Goal: Information Seeking & Learning: Learn about a topic

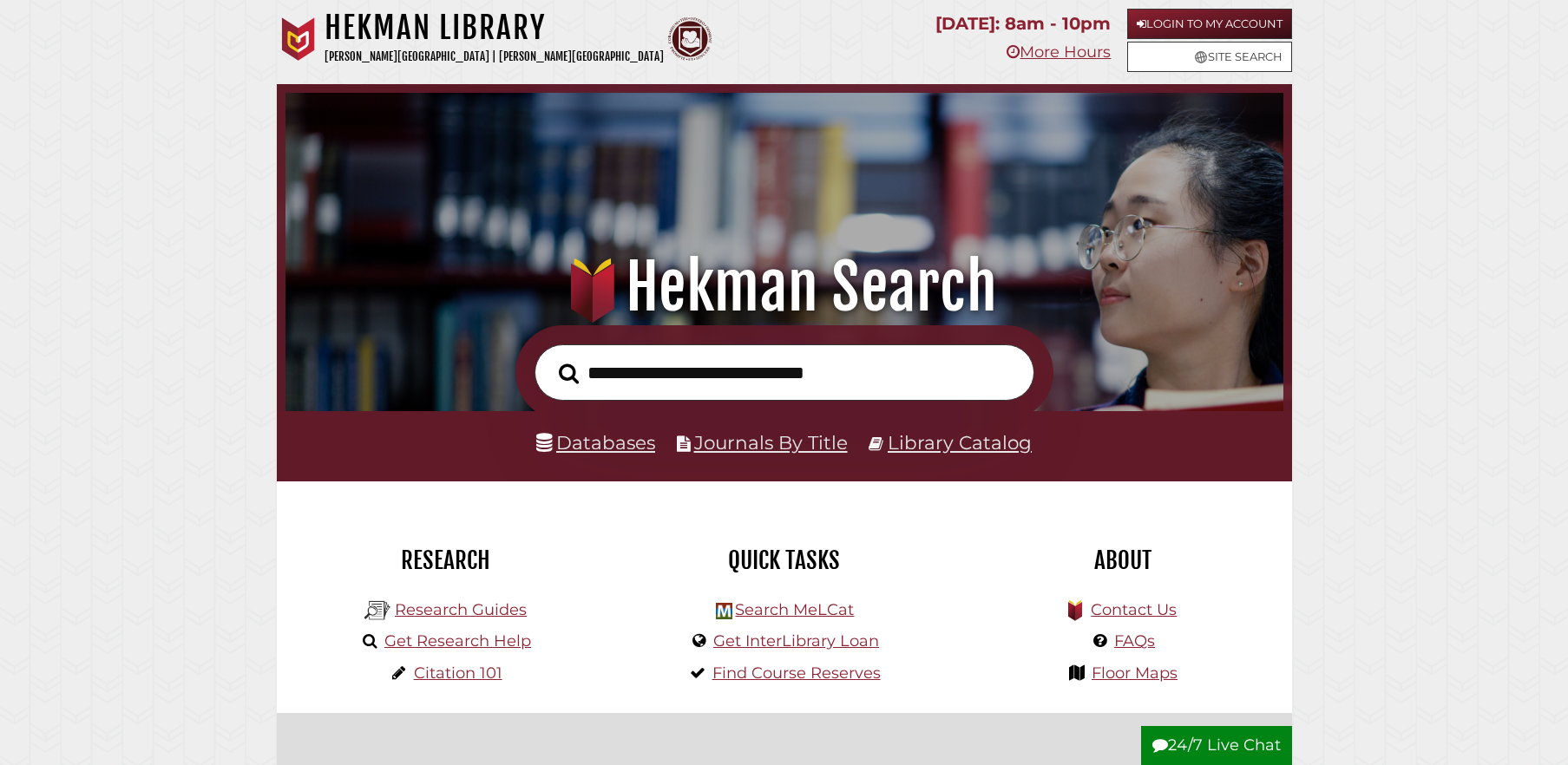
scroll to position [330, 989]
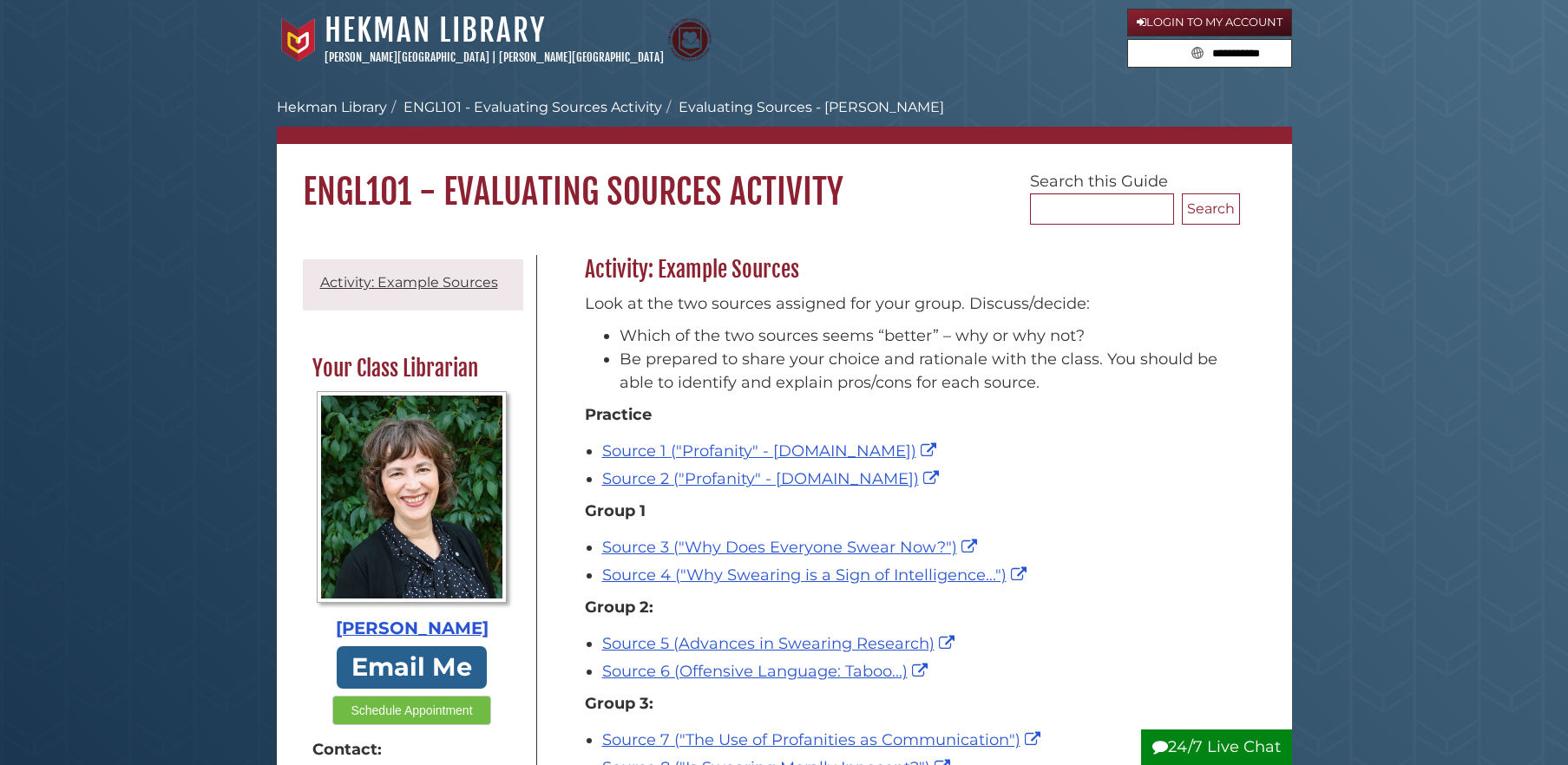
scroll to position [161, 0]
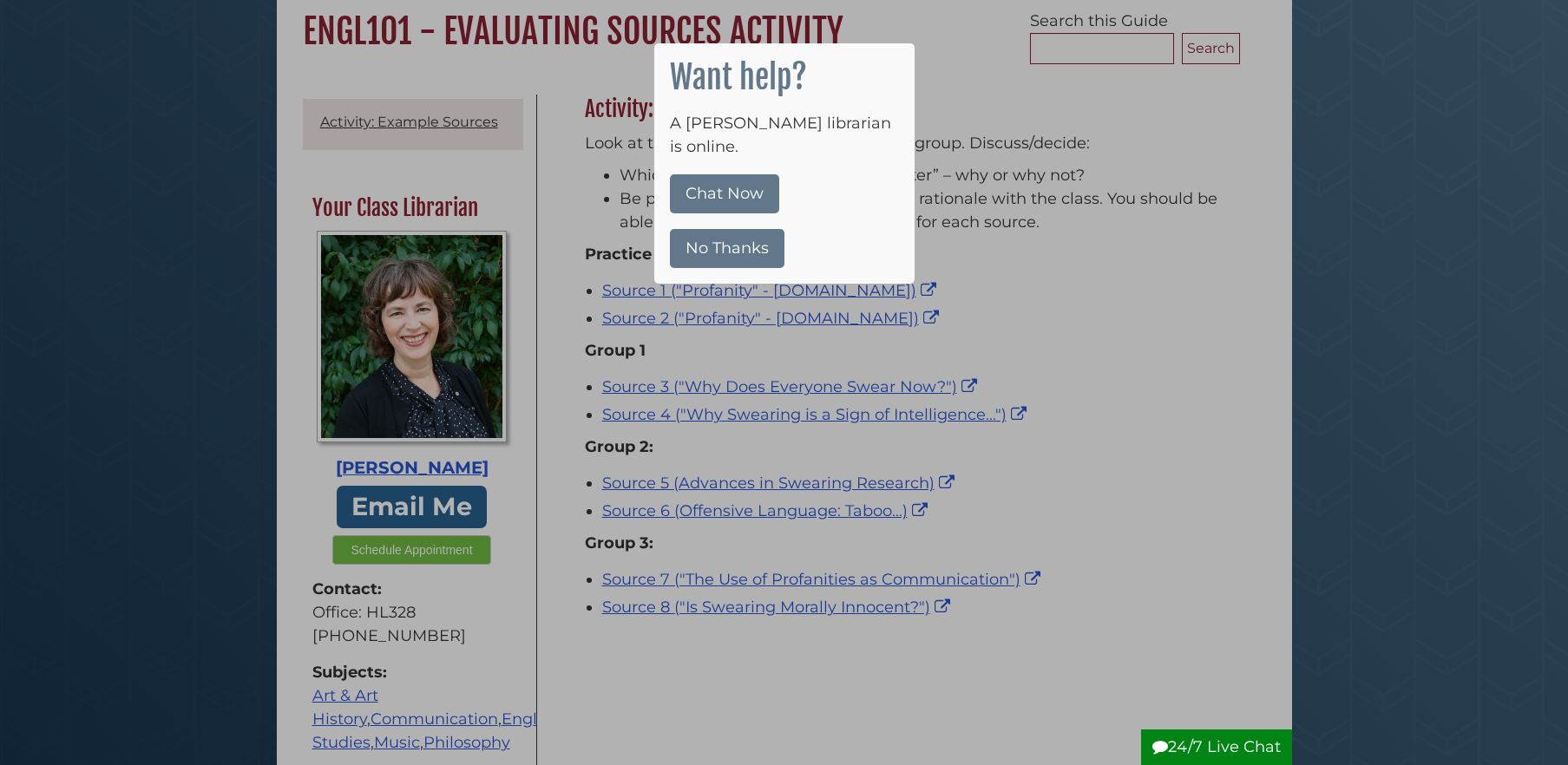
click at [900, 401] on div at bounding box center [784, 382] width 1568 height 765
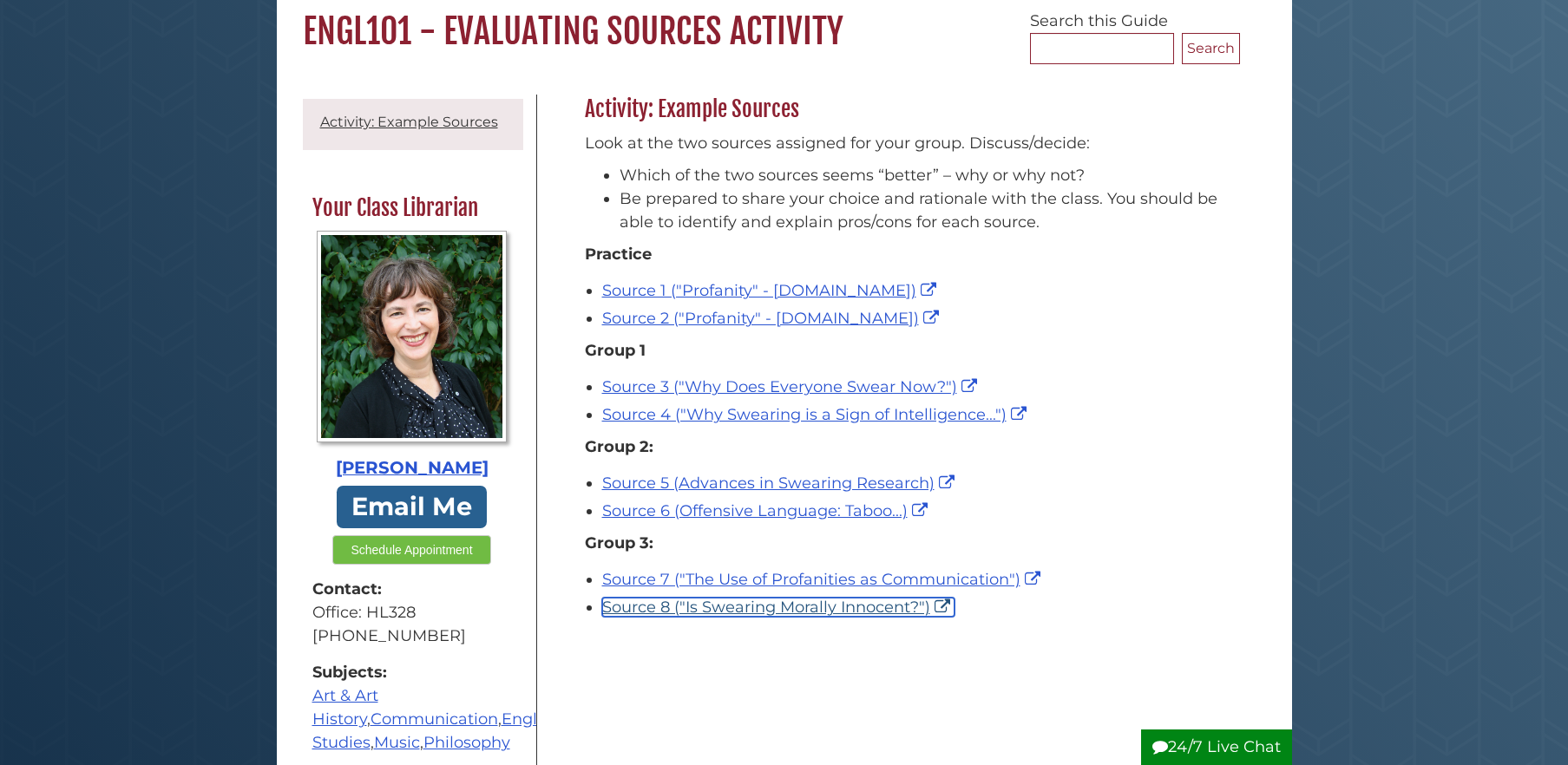
click at [754, 615] on link "Source 8 ("Is Swearing Morally Innocent?")" at bounding box center [777, 607] width 352 height 19
click at [748, 610] on link "Source 8 ("Is Swearing Morally Innocent?")" at bounding box center [777, 607] width 352 height 19
click at [701, 610] on link "Source 8 ("Is Swearing Morally Innocent?")" at bounding box center [777, 607] width 352 height 19
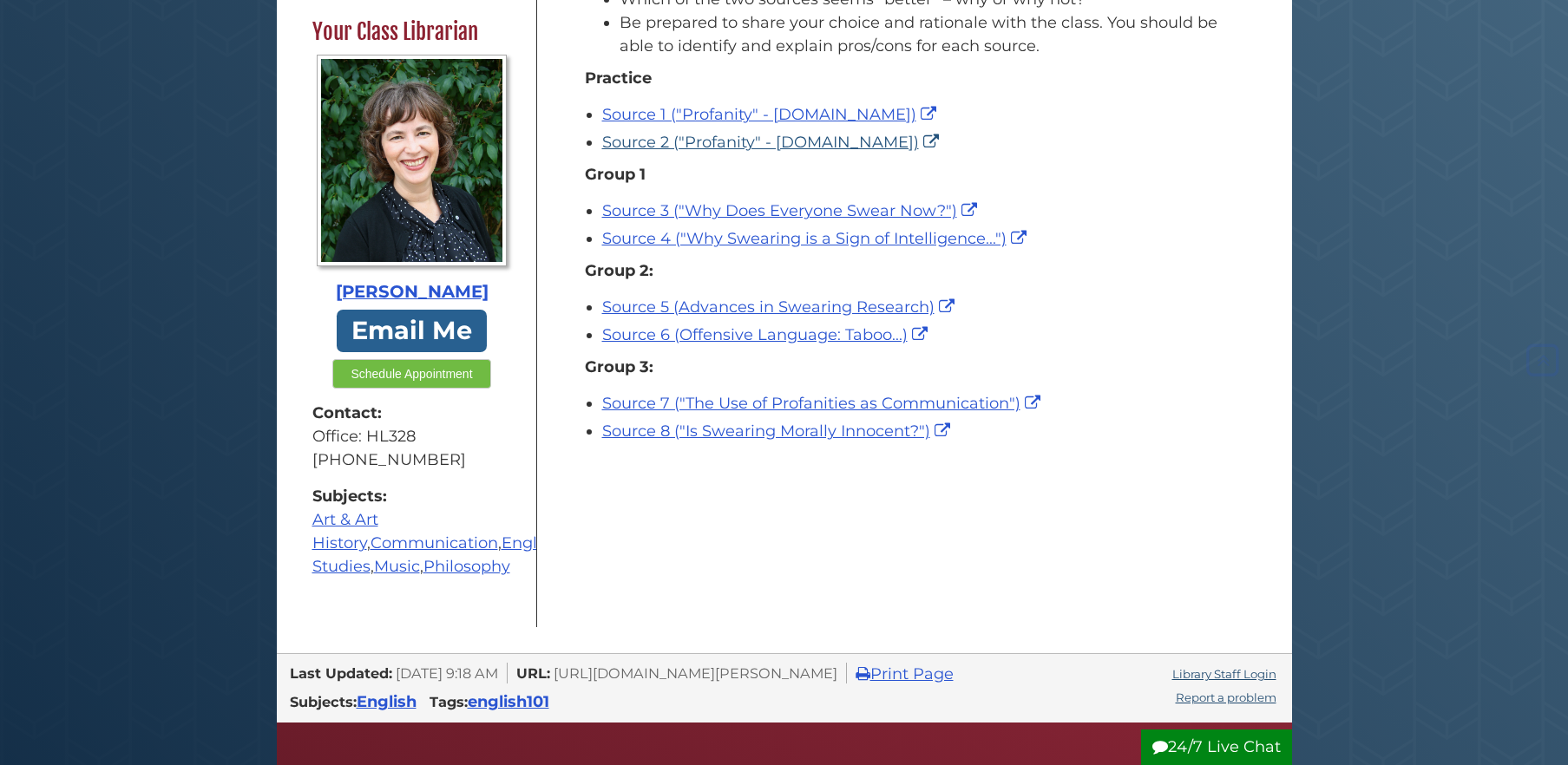
scroll to position [403, 0]
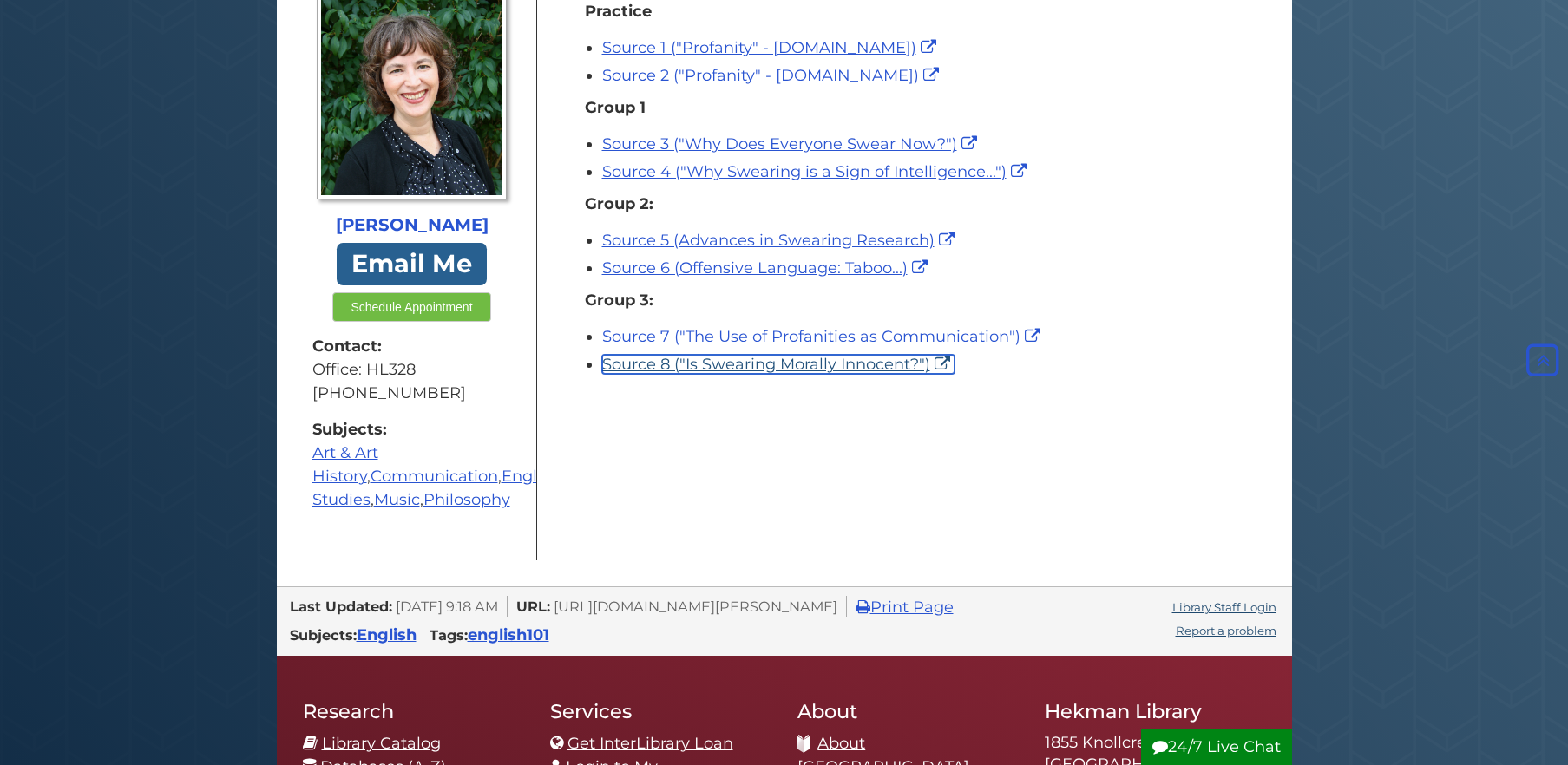
click at [809, 368] on link "Source 8 ("Is Swearing Morally Innocent?")" at bounding box center [777, 364] width 352 height 19
click at [948, 365] on link "Source 8 ("Is Swearing Morally Innocent?")" at bounding box center [777, 364] width 352 height 19
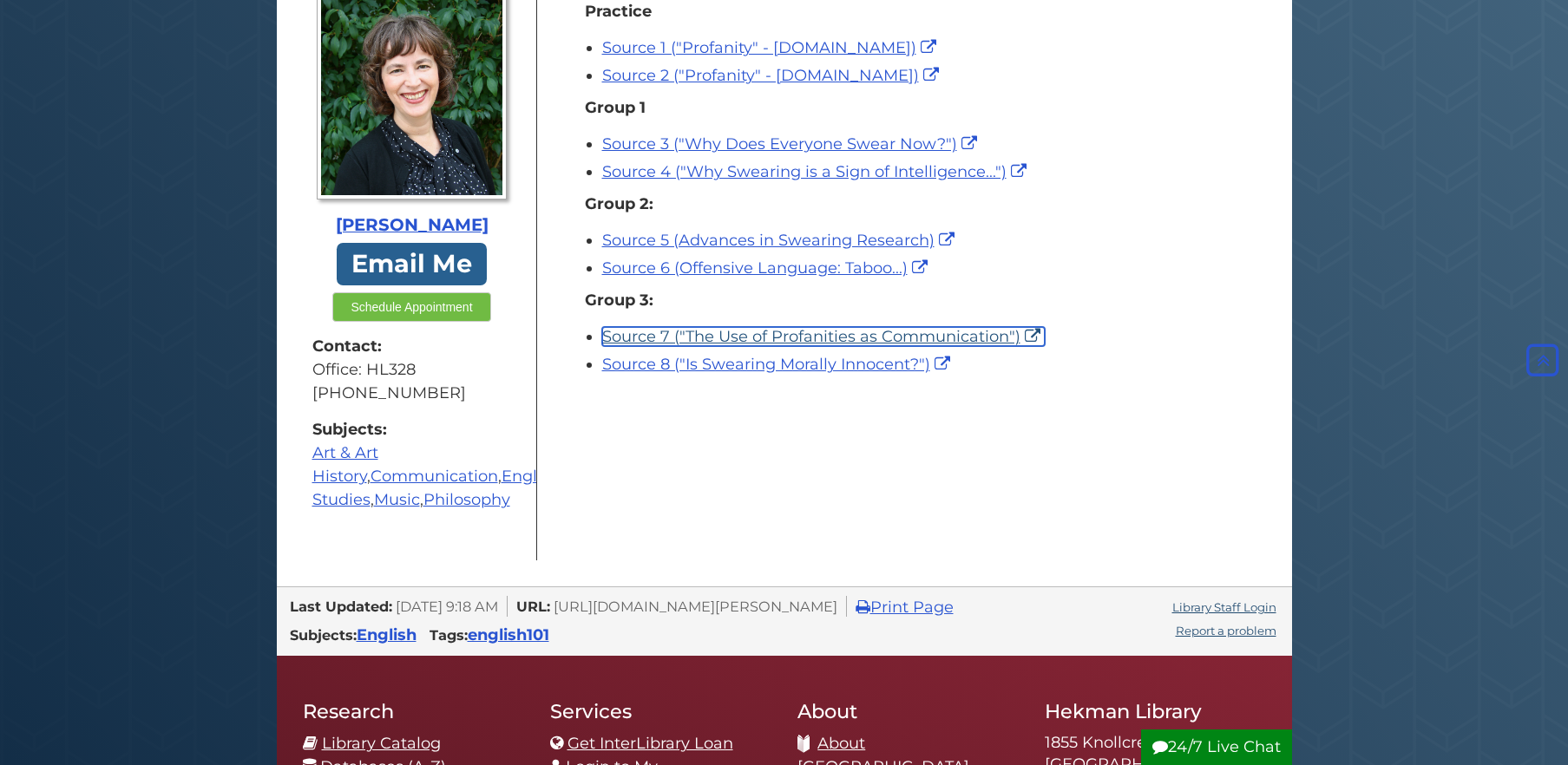
click at [732, 330] on link "Source 7 ("The Use of Profanities as Communication")" at bounding box center [823, 336] width 443 height 19
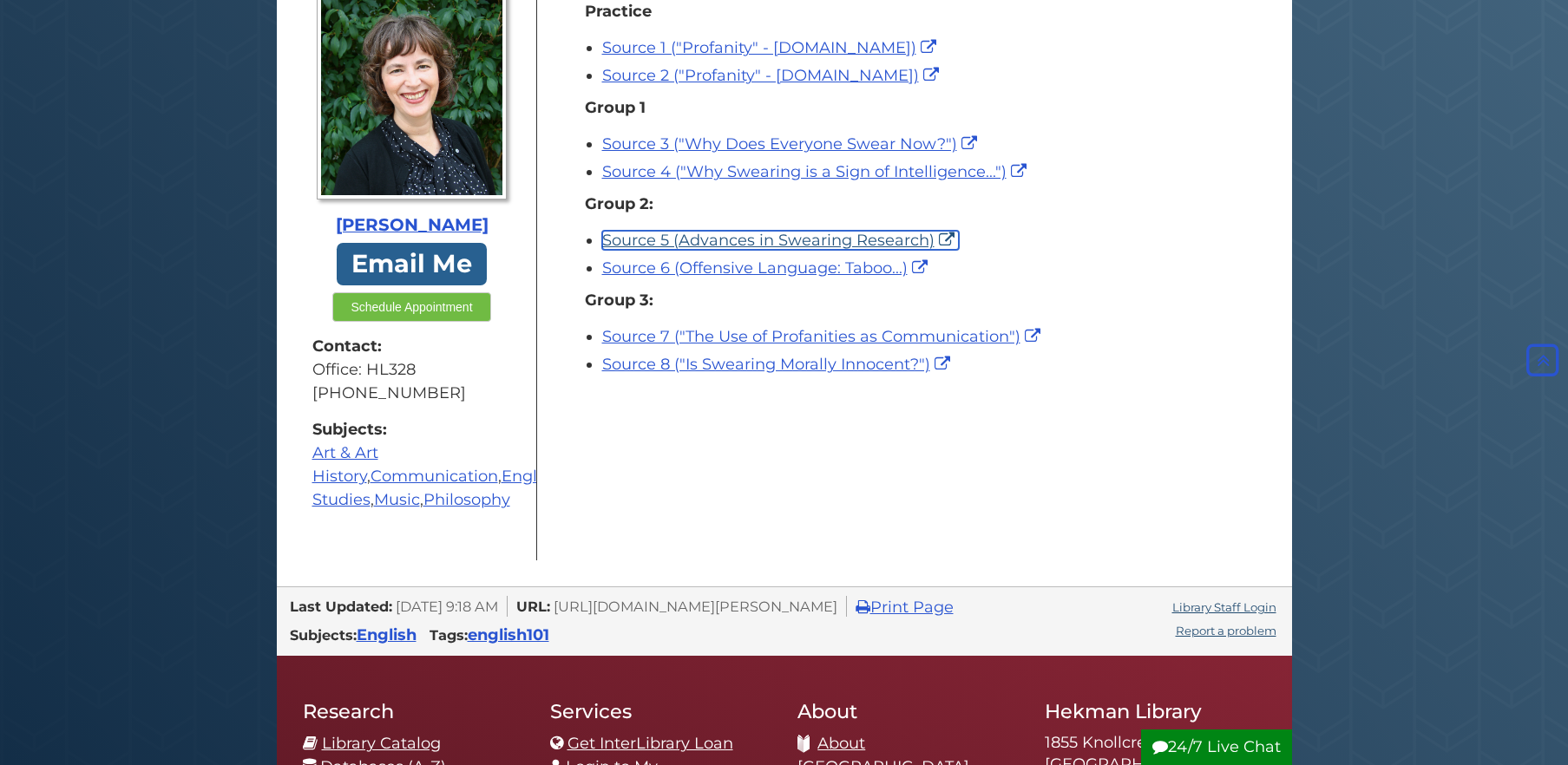
click at [806, 237] on link "Source 5 (Advances in Swearing Research)" at bounding box center [780, 240] width 357 height 19
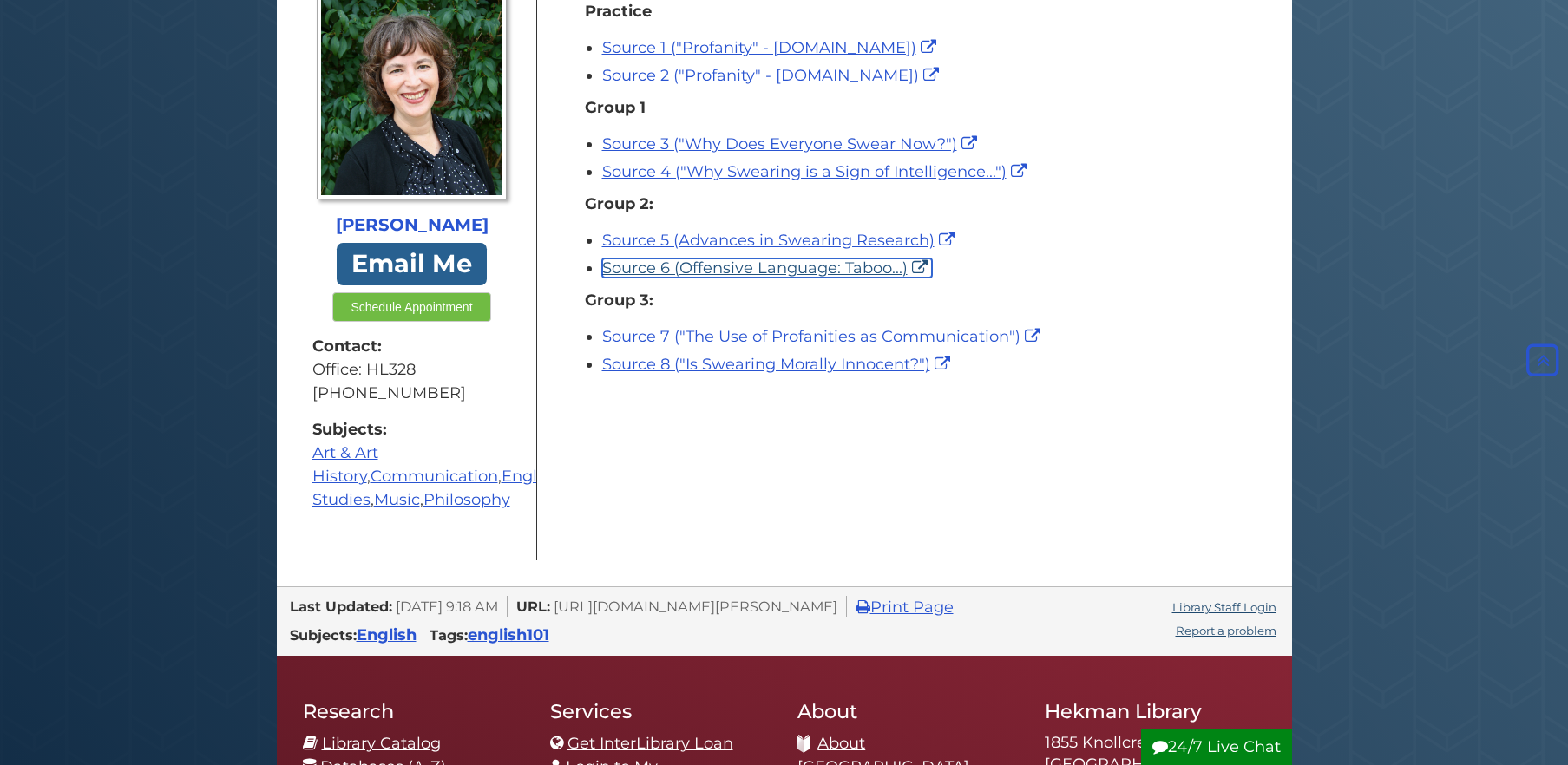
click at [843, 270] on link "Source 6 (Offensive Language: Taboo...)" at bounding box center [766, 267] width 330 height 19
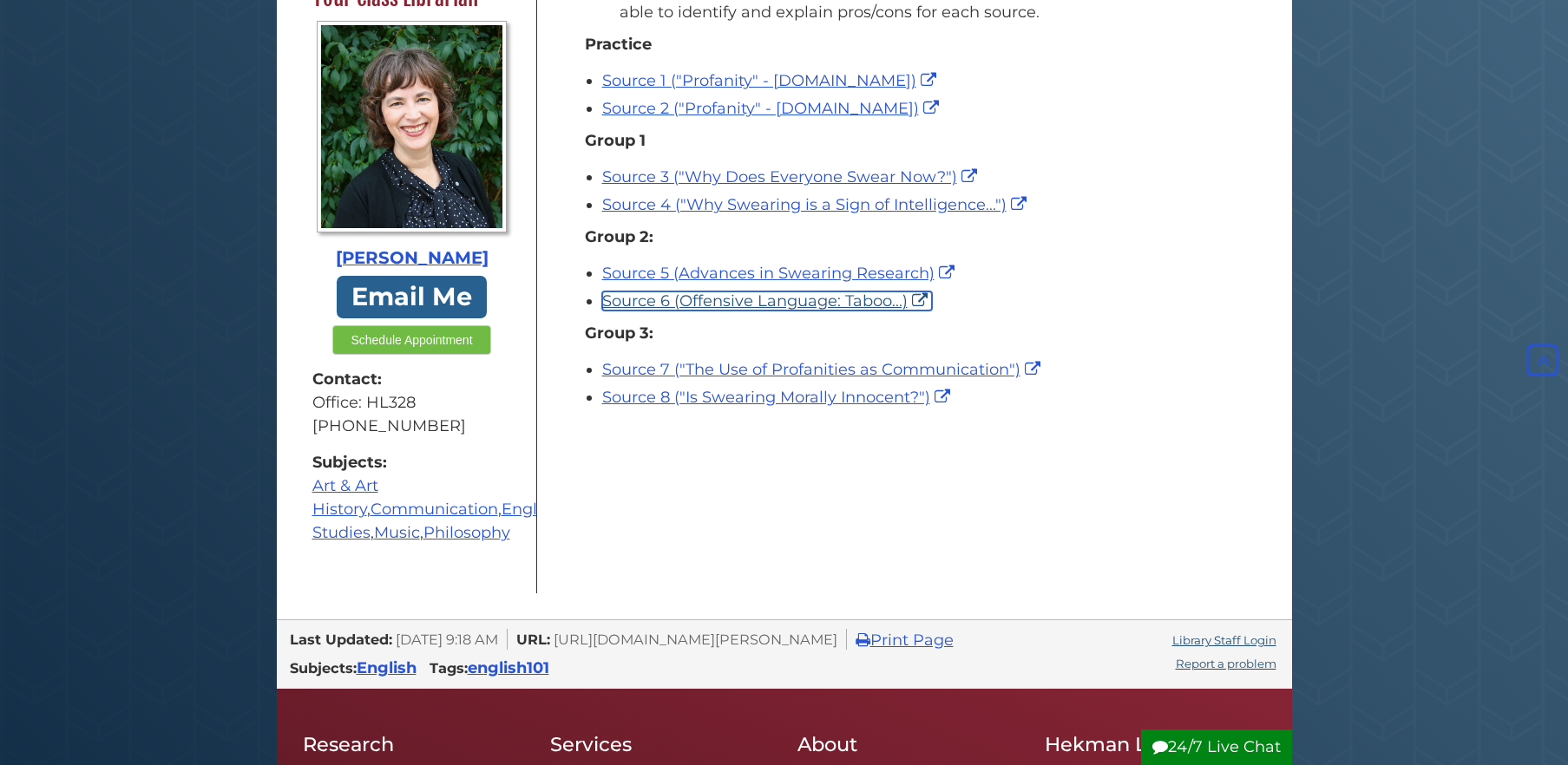
scroll to position [370, 0]
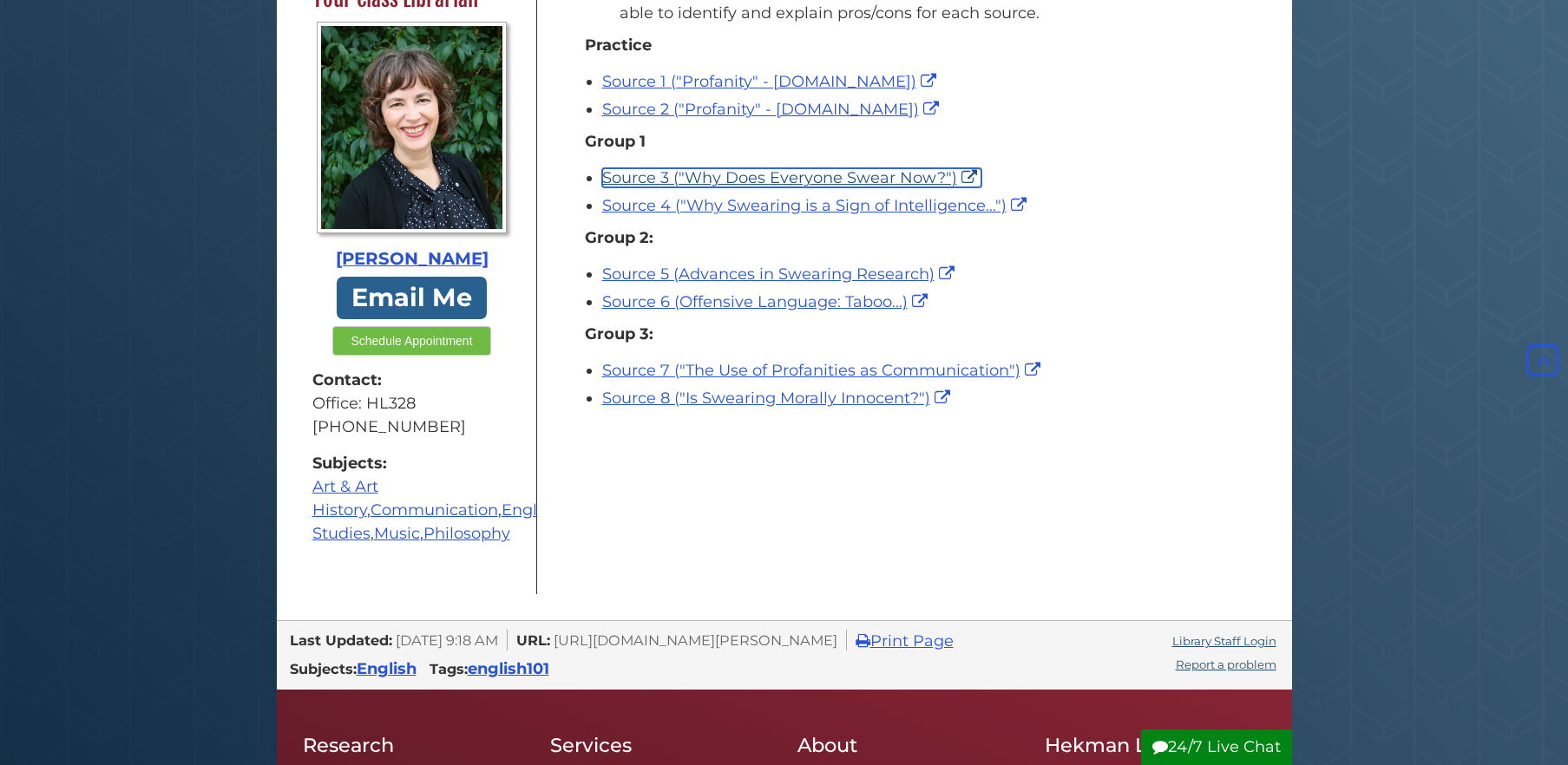
click at [902, 181] on link "Source 3 ("Why Does Everyone Swear Now?")" at bounding box center [791, 177] width 379 height 19
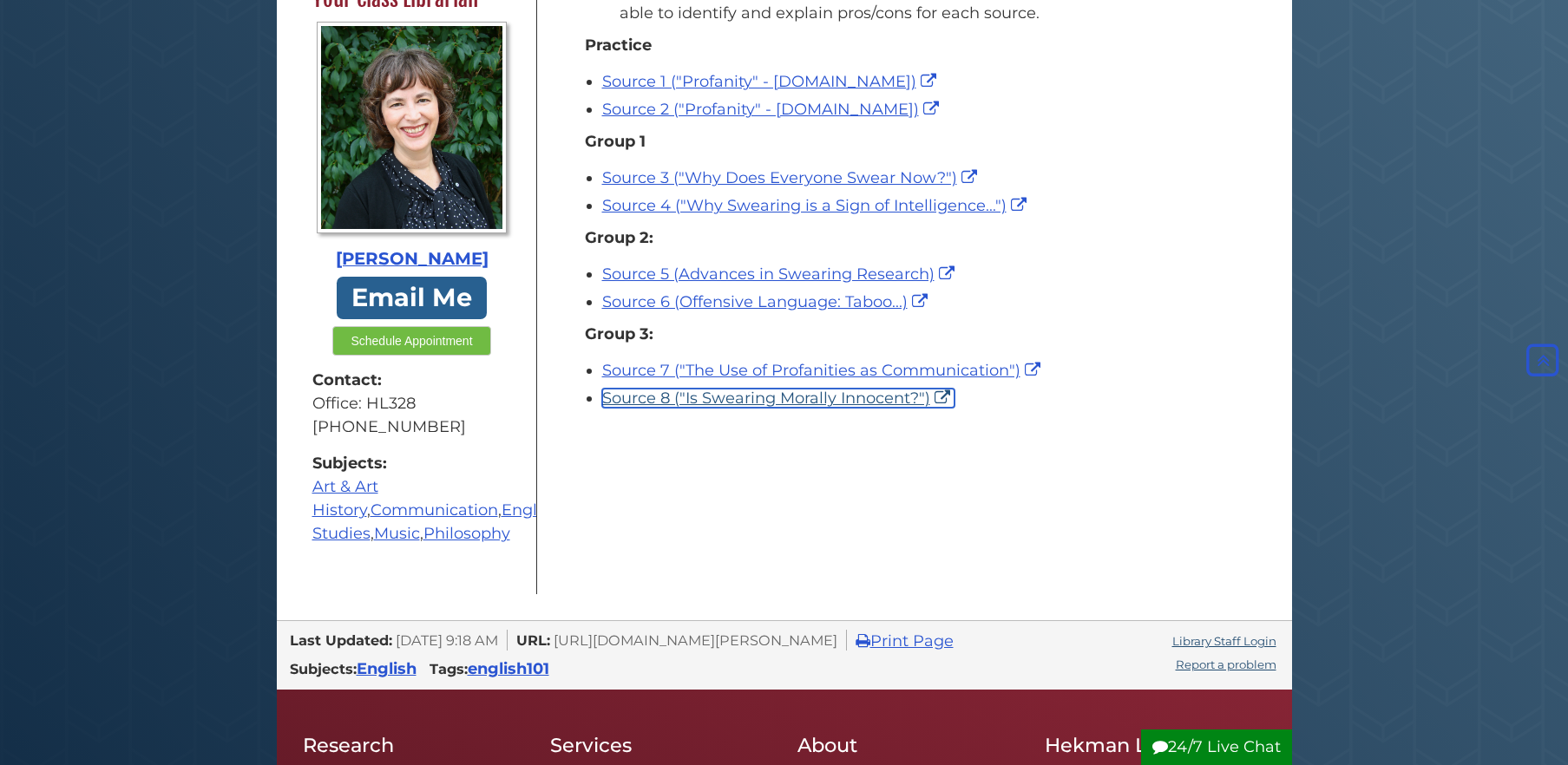
click at [778, 401] on link "Source 8 ("Is Swearing Morally Innocent?")" at bounding box center [777, 398] width 352 height 19
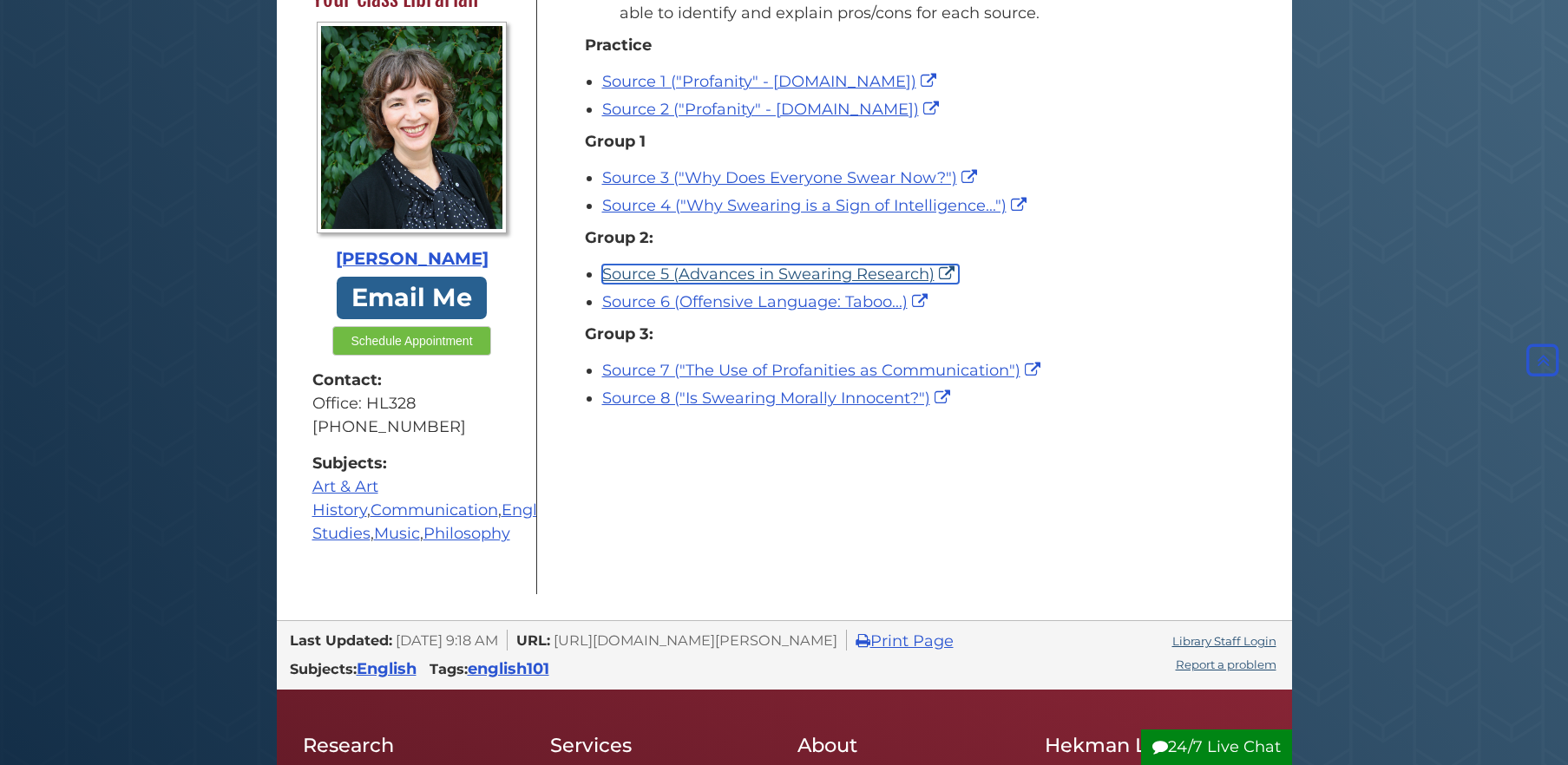
click at [906, 281] on link "Source 5 (Advances in Swearing Research)" at bounding box center [780, 274] width 357 height 19
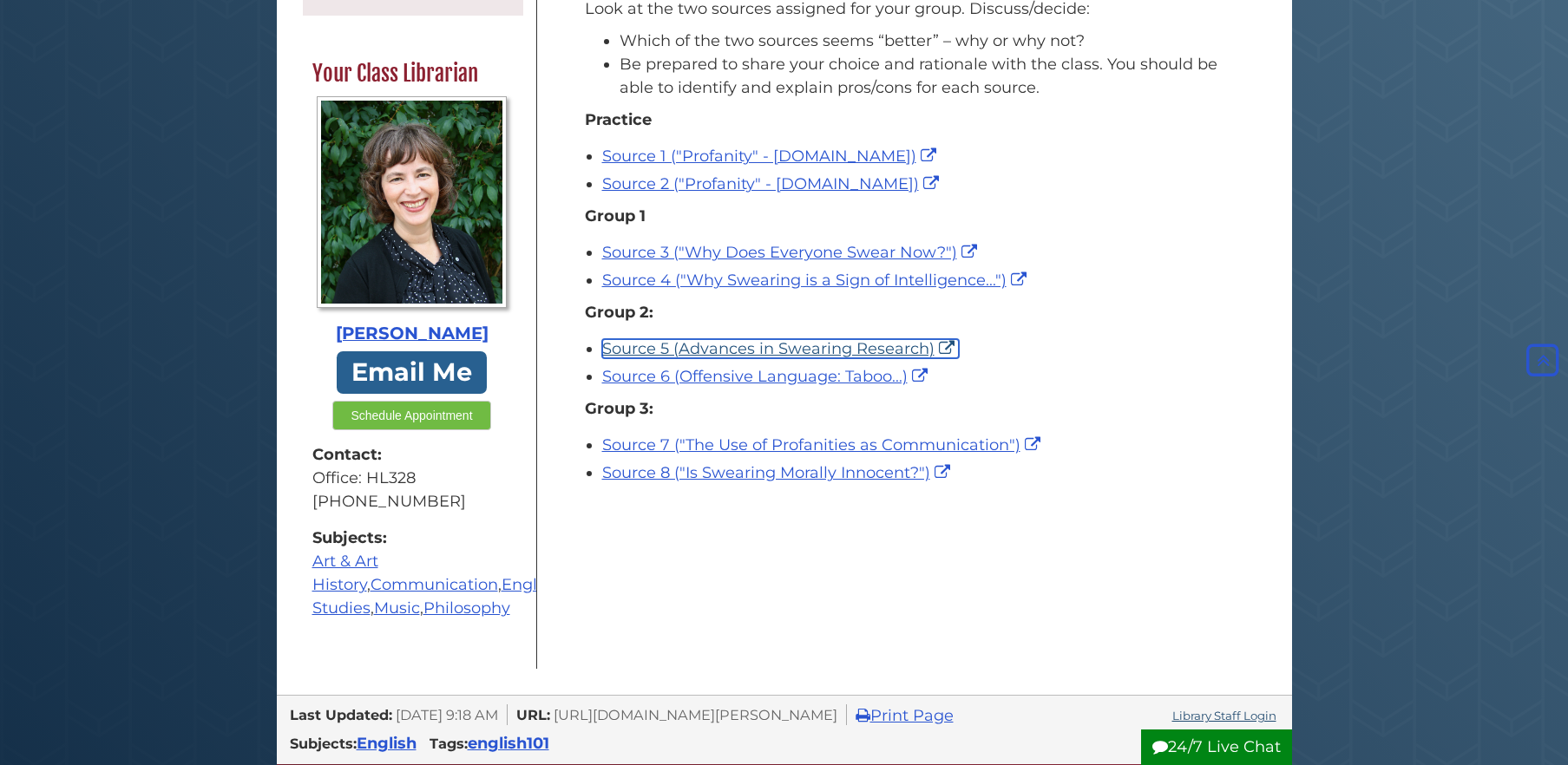
scroll to position [0, 0]
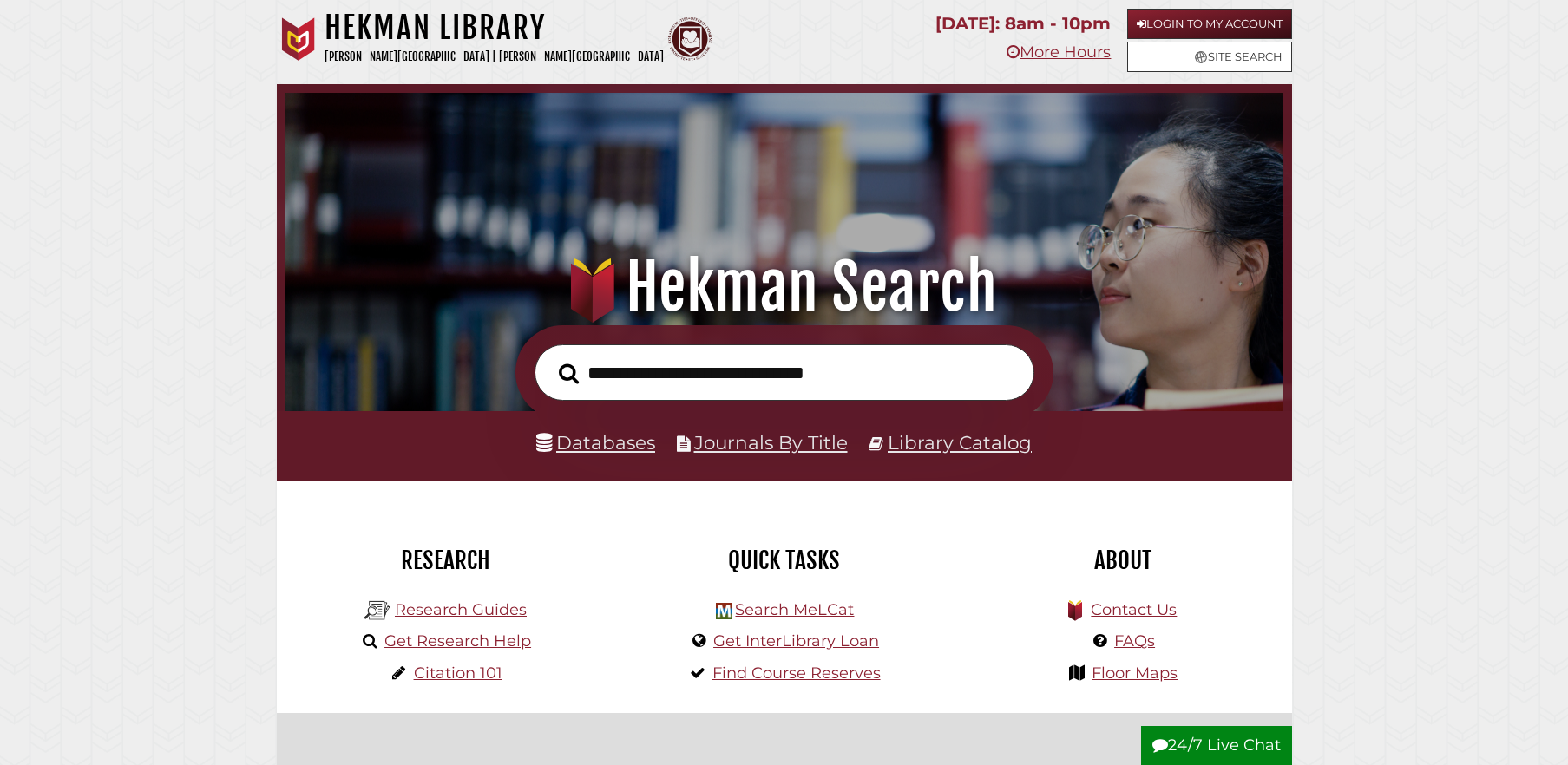
scroll to position [330, 989]
type input "**********"
click at [550, 358] on button "Search" at bounding box center [568, 374] width 37 height 32
